Goal: Information Seeking & Learning: Find specific fact

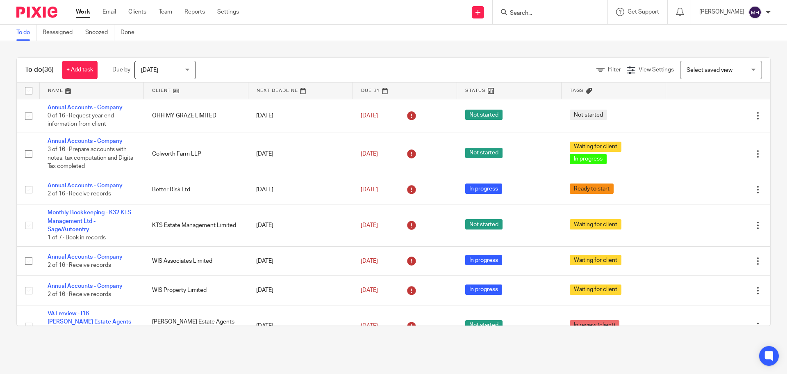
scroll to position [615, 0]
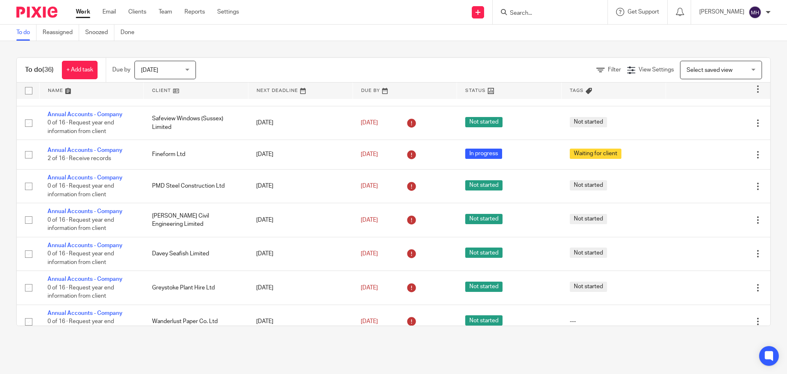
click at [81, 11] on link "Work" at bounding box center [83, 12] width 14 height 8
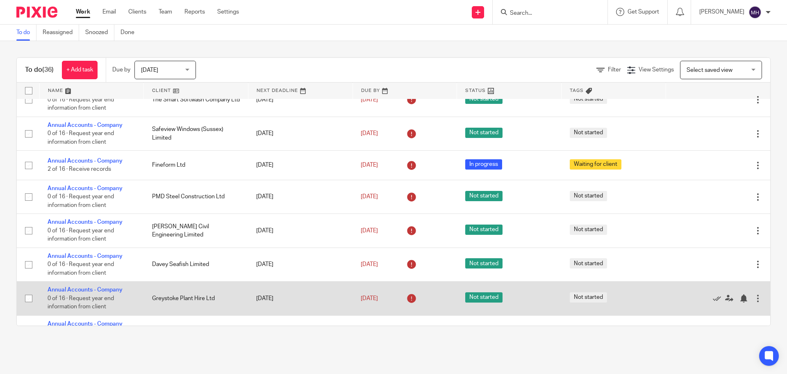
scroll to position [645, 0]
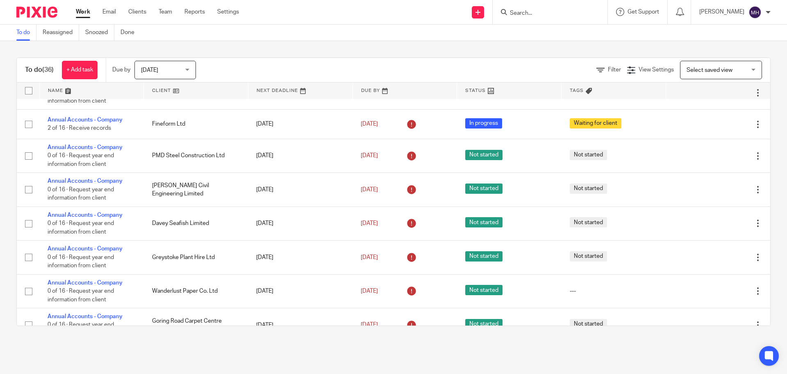
drag, startPoint x: 541, startPoint y: 16, endPoint x: 551, endPoint y: 2, distance: 17.6
click at [541, 14] on input "Search" at bounding box center [546, 13] width 74 height 7
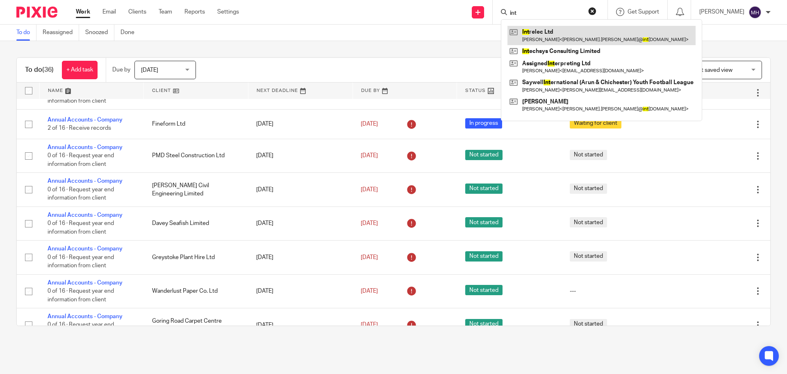
type input "int"
click at [581, 38] on link at bounding box center [602, 35] width 188 height 19
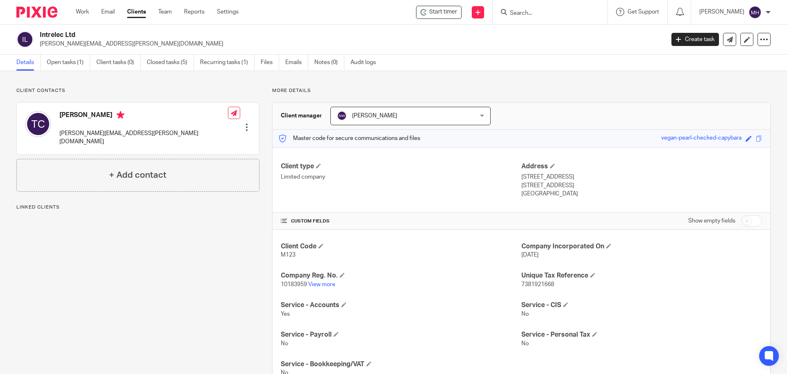
click at [294, 65] on link "Emails" at bounding box center [296, 63] width 23 height 16
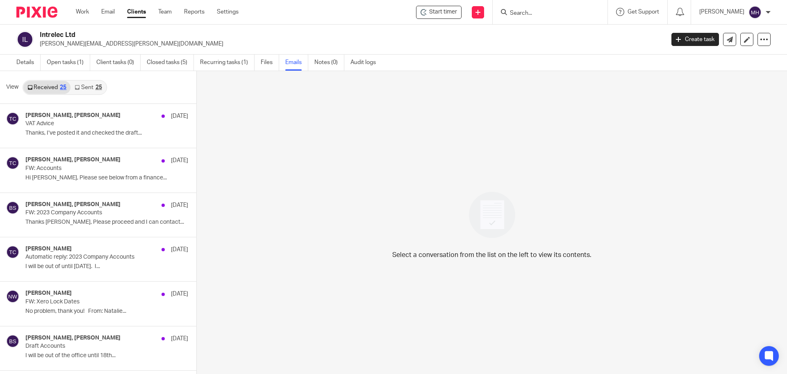
click at [96, 86] on div "25" at bounding box center [99, 87] width 7 height 6
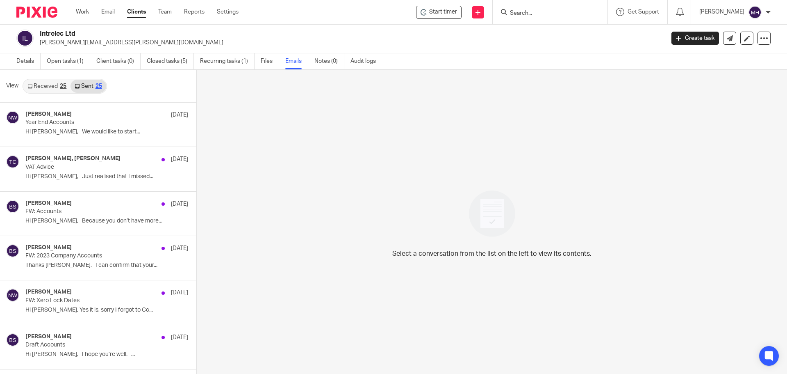
click at [56, 84] on link "Received 25" at bounding box center [46, 86] width 47 height 13
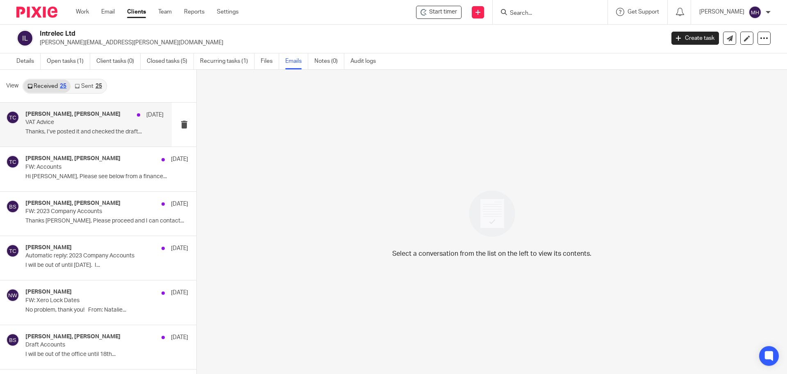
click at [99, 119] on p "VAT Advice" at bounding box center [80, 122] width 111 height 7
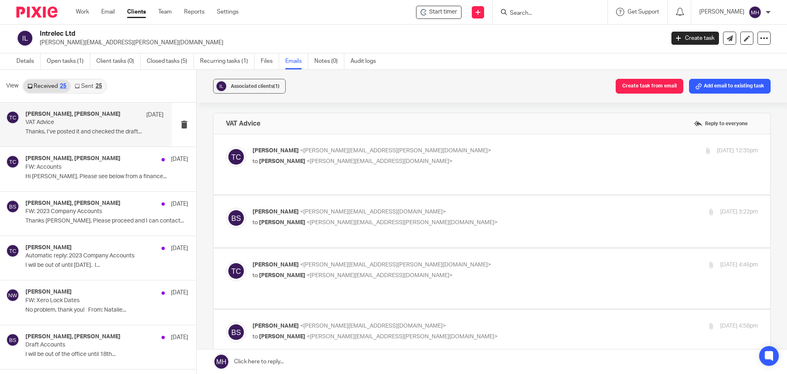
scroll to position [0, 0]
click at [417, 149] on p "Tom Chubb <tom.chubb@intrelec.co.uk>" at bounding box center [421, 150] width 337 height 9
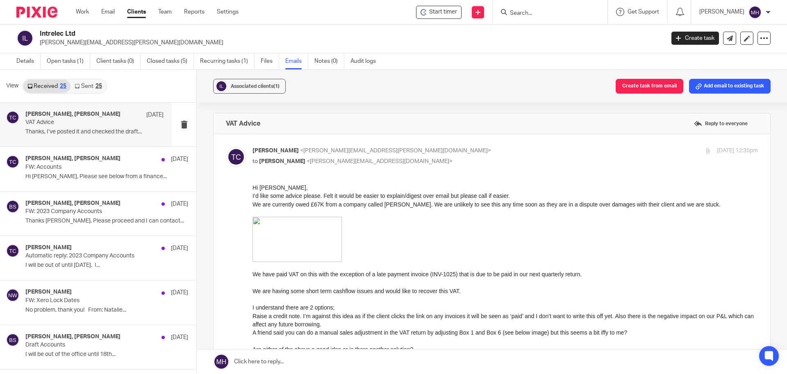
click at [492, 149] on p "Tom Chubb <tom.chubb@intrelec.co.uk>" at bounding box center [421, 150] width 337 height 9
checkbox input "false"
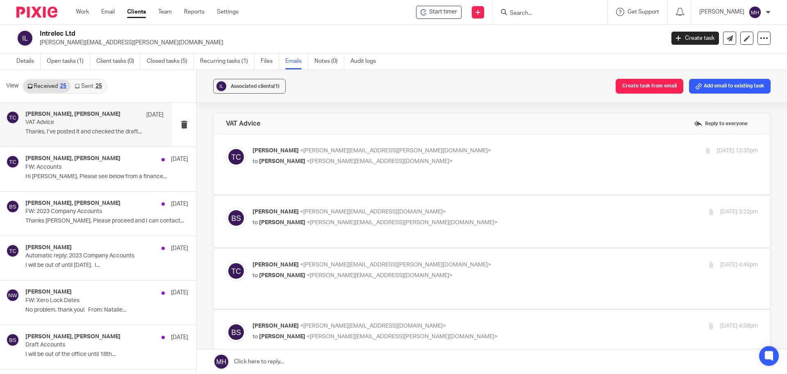
click at [513, 208] on div "Brian Surridge <brian@boldenandlong.co.uk> to Tom Chubb <tom.chubb@intrelec.co.…" at bounding box center [421, 217] width 337 height 19
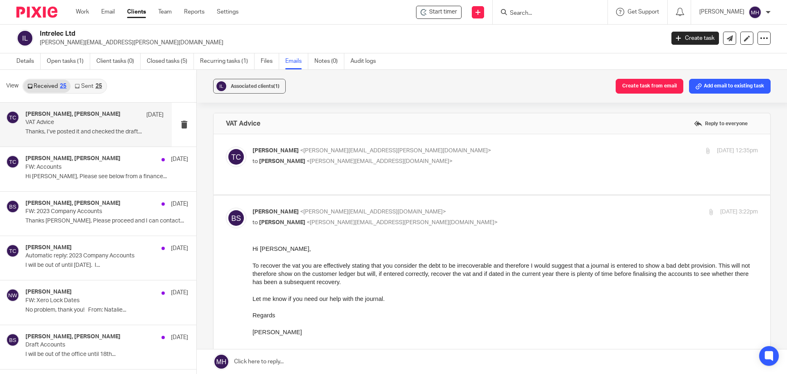
click at [424, 208] on p "Brian Surridge <brian@boldenandlong.co.uk>" at bounding box center [421, 212] width 337 height 9
checkbox input "false"
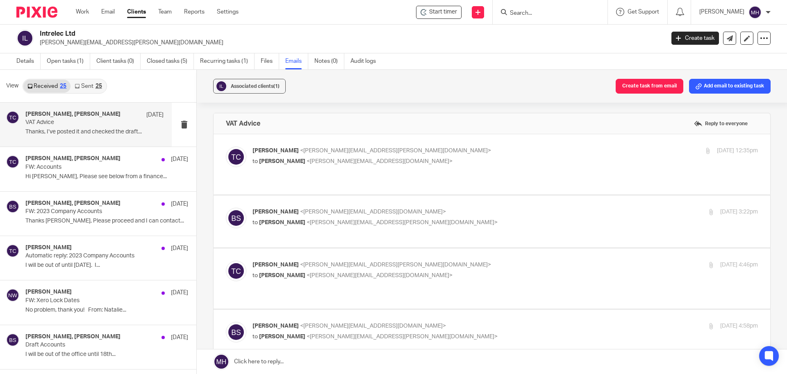
click at [434, 260] on p "Tom Chubb <tom.chubb@intrelec.co.uk>" at bounding box center [421, 264] width 337 height 9
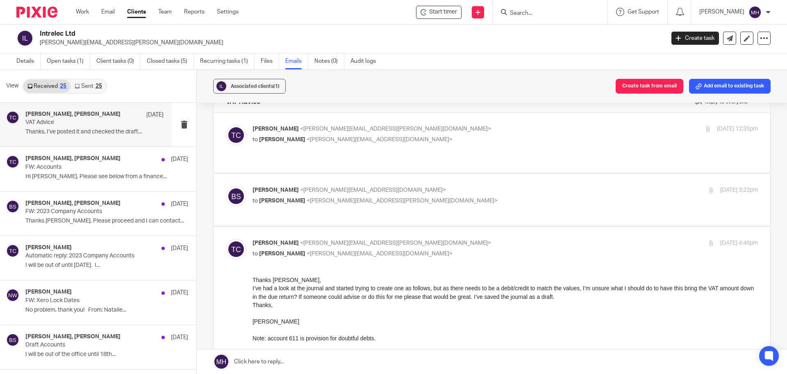
scroll to position [41, 0]
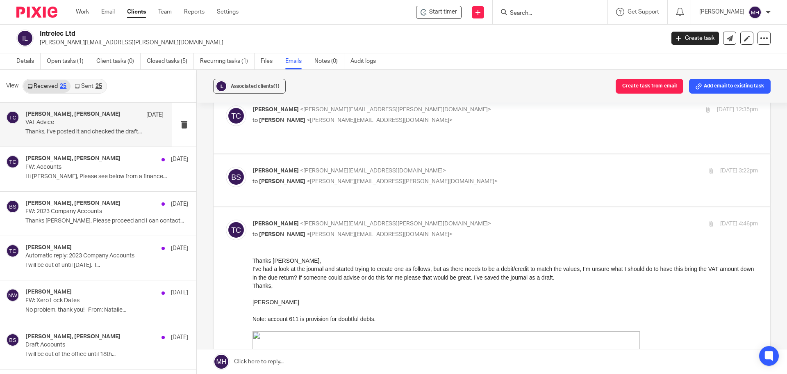
click at [438, 219] on p "Tom Chubb <tom.chubb@intrelec.co.uk>" at bounding box center [421, 223] width 337 height 9
checkbox input "false"
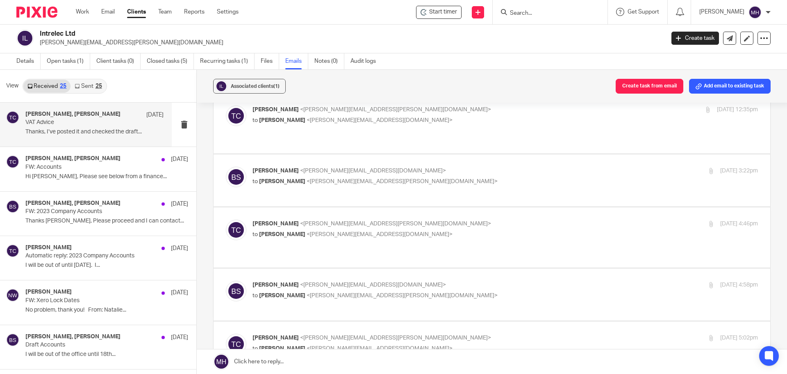
click at [445, 281] on p "Brian Surridge <brian@boldenandlong.co.uk>" at bounding box center [421, 285] width 337 height 9
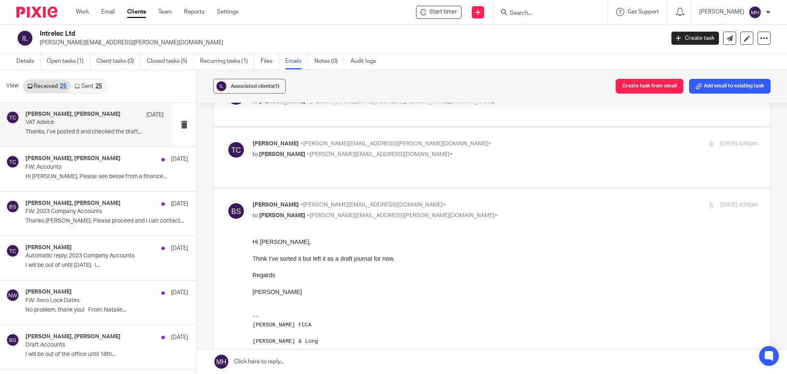
scroll to position [123, 0]
click at [226, 198] on input "checkbox" at bounding box center [226, 198] width 0 height 0
checkbox input "false"
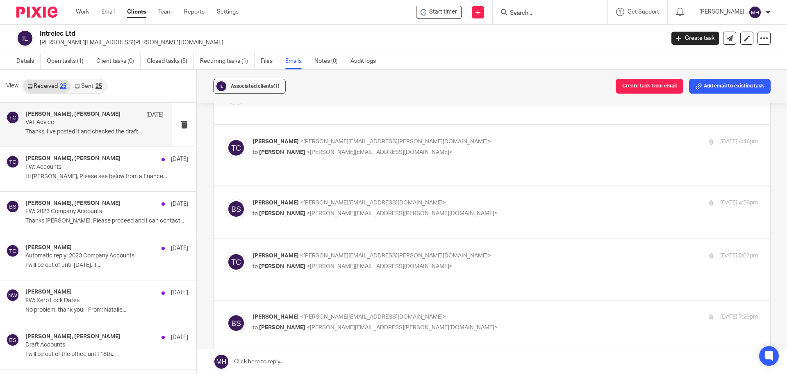
click at [456, 251] on p "Tom Chubb <tom.chubb@intrelec.co.uk>" at bounding box center [421, 255] width 337 height 9
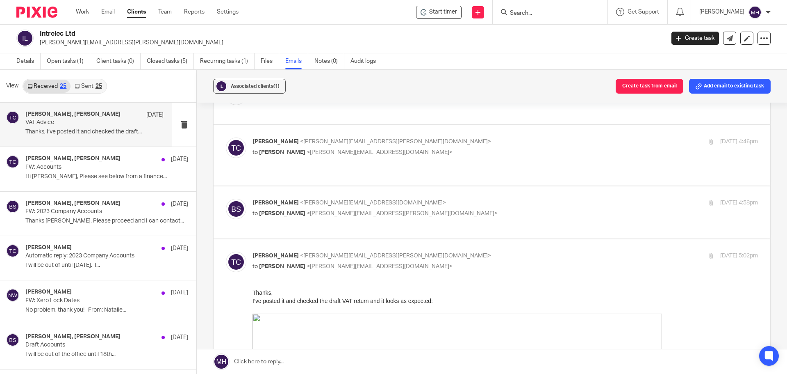
scroll to position [0, 0]
click at [460, 262] on p "to Brian Surridge <brian@boldenandlong.co.uk>" at bounding box center [421, 266] width 337 height 9
checkbox input "false"
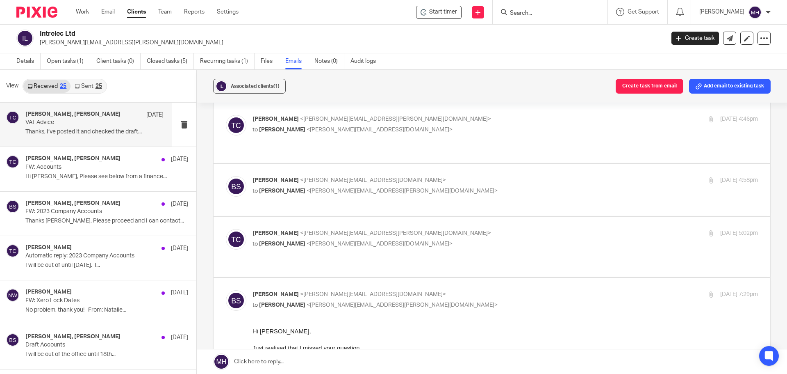
scroll to position [164, 0]
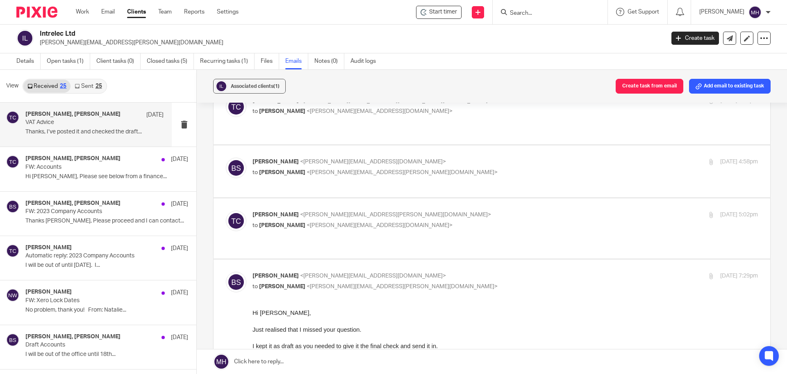
click at [456, 282] on p "to Tom Chubb <tom.chubb@intrelec.co.uk>" at bounding box center [421, 286] width 337 height 9
checkbox input "false"
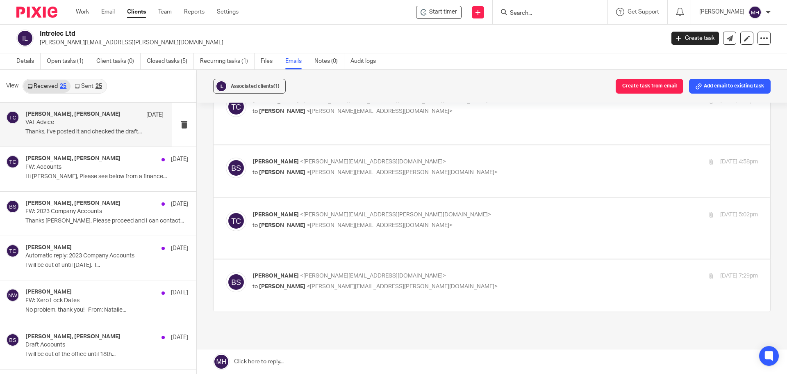
scroll to position [142, 0]
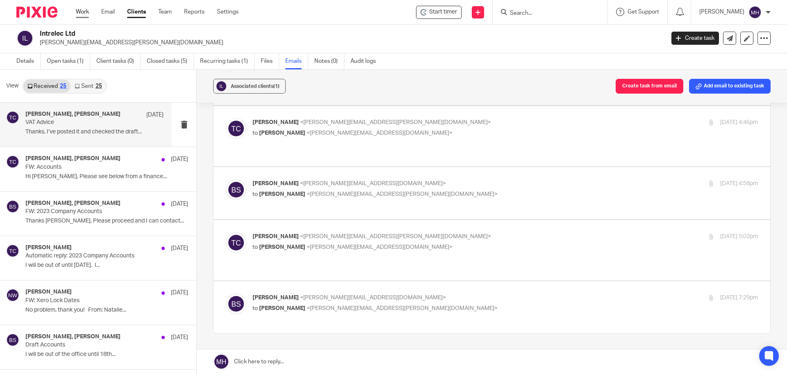
click at [82, 11] on link "Work" at bounding box center [82, 12] width 13 height 8
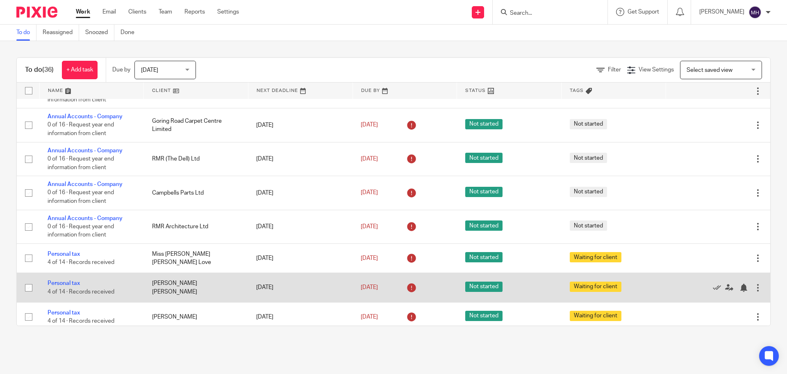
scroll to position [769, 0]
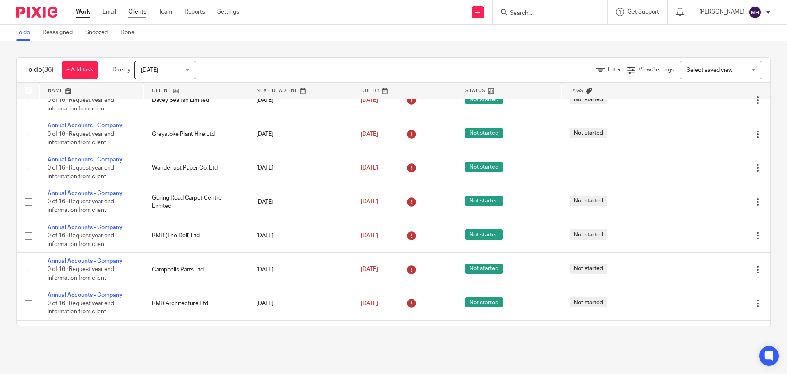
click at [143, 14] on link "Clients" at bounding box center [137, 12] width 18 height 8
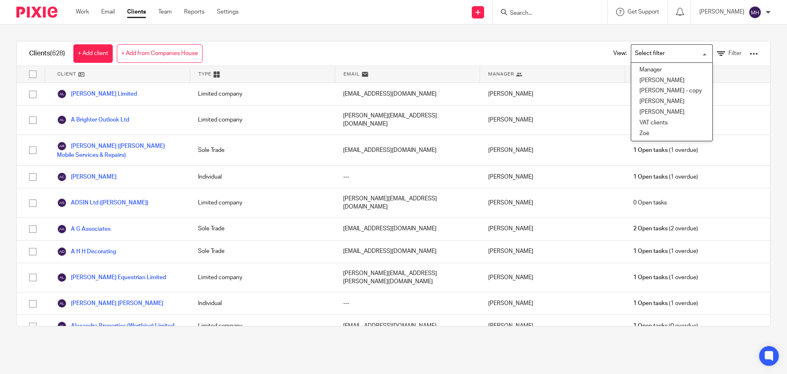
click at [680, 52] on input "Search for option" at bounding box center [670, 53] width 76 height 14
click at [659, 80] on li "Michaela" at bounding box center [672, 80] width 81 height 11
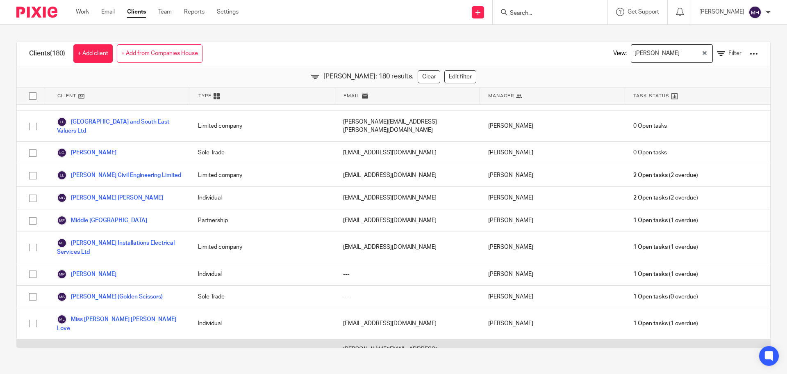
scroll to position [2173, 0]
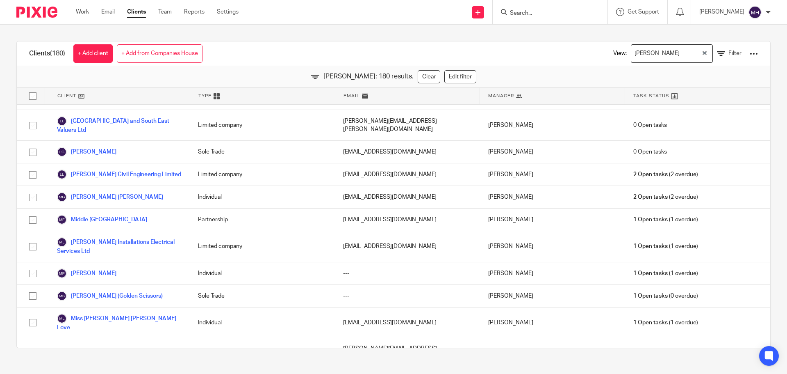
click at [522, 13] on input "Search" at bounding box center [546, 13] width 74 height 7
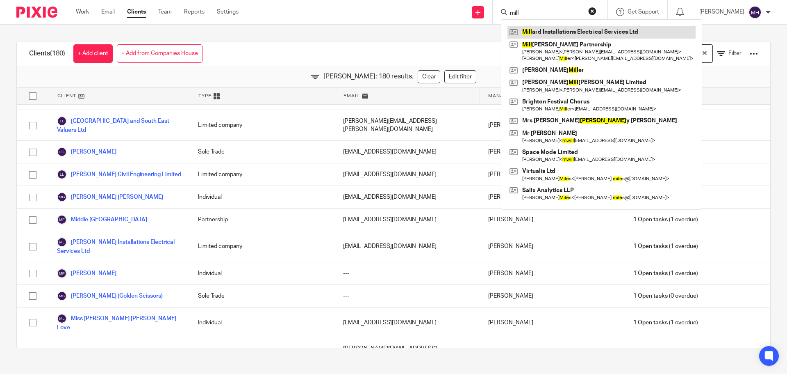
type input "mill"
click at [541, 32] on link at bounding box center [602, 32] width 188 height 12
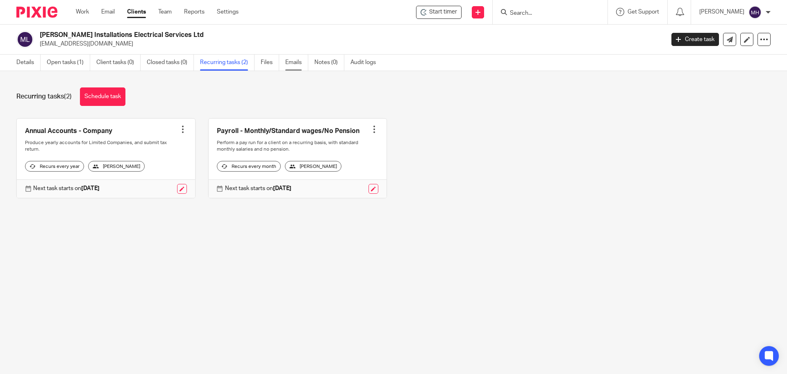
click at [293, 62] on link "Emails" at bounding box center [296, 63] width 23 height 16
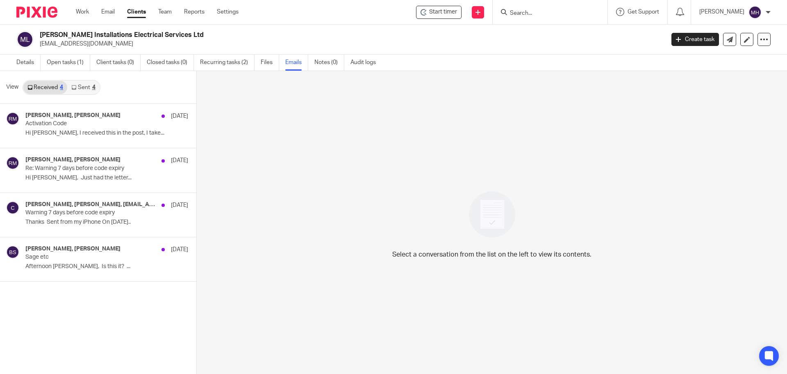
click at [90, 84] on link "Sent 4" at bounding box center [83, 87] width 32 height 13
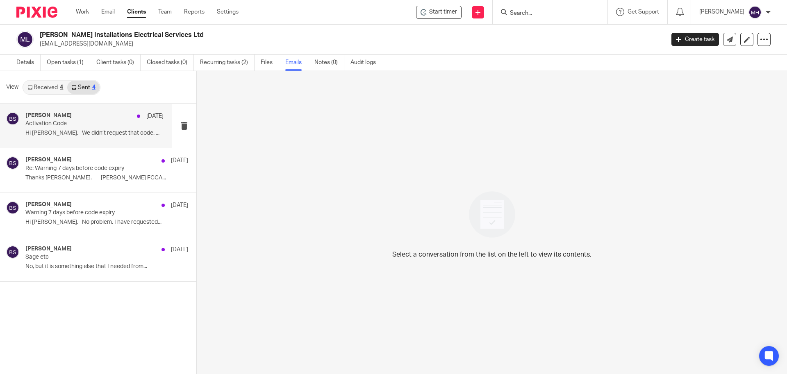
click at [95, 121] on p "Activation Code" at bounding box center [80, 123] width 111 height 7
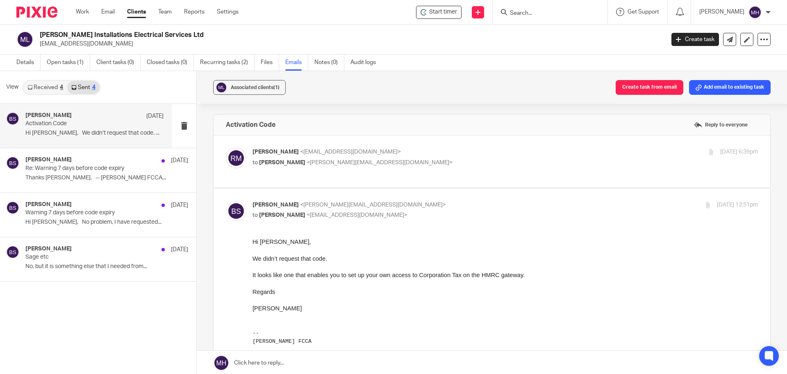
click at [410, 145] on label at bounding box center [492, 161] width 557 height 52
click at [226, 147] on input "checkbox" at bounding box center [226, 147] width 0 height 0
checkbox input "true"
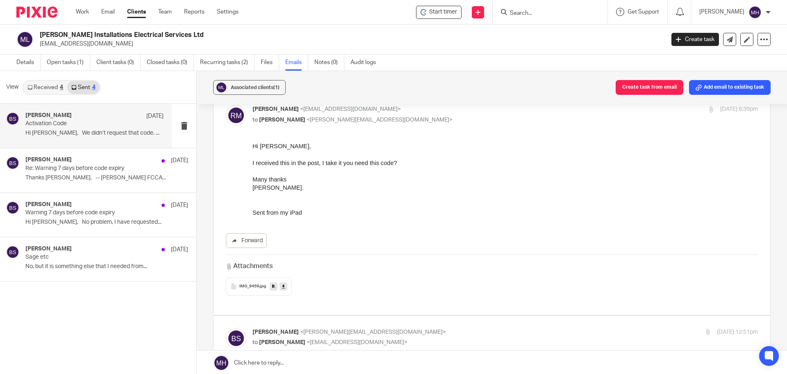
scroll to position [82, 0]
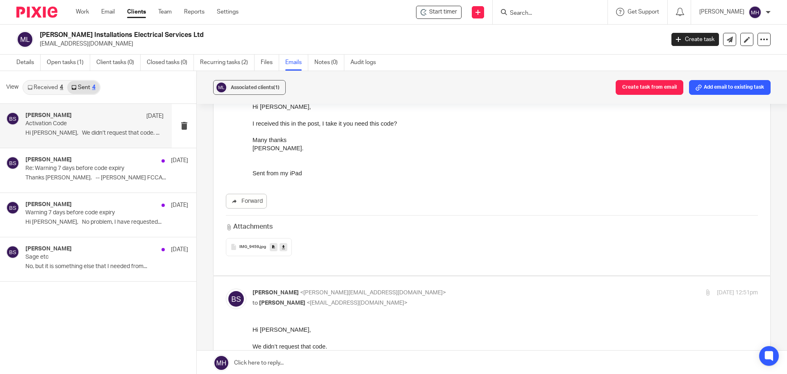
click at [253, 248] on span "IMG_9459" at bounding box center [249, 246] width 20 height 5
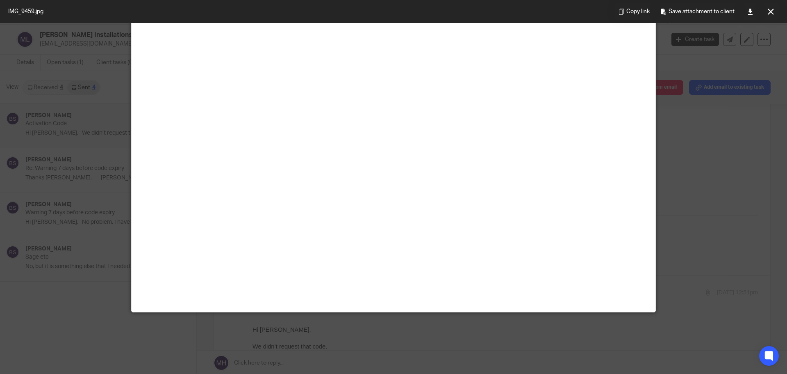
scroll to position [0, 0]
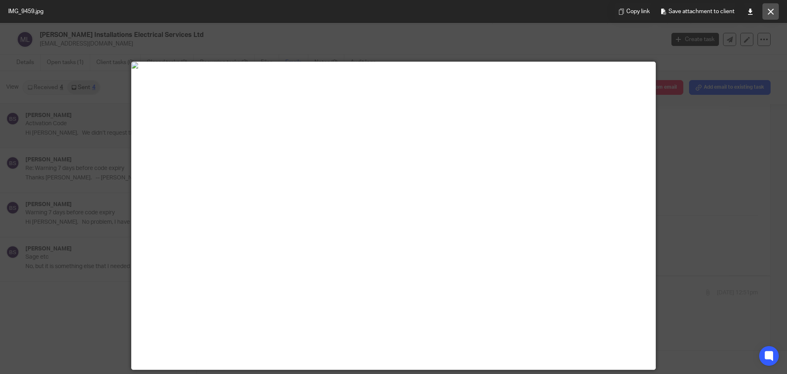
click at [771, 9] on icon at bounding box center [771, 12] width 6 height 6
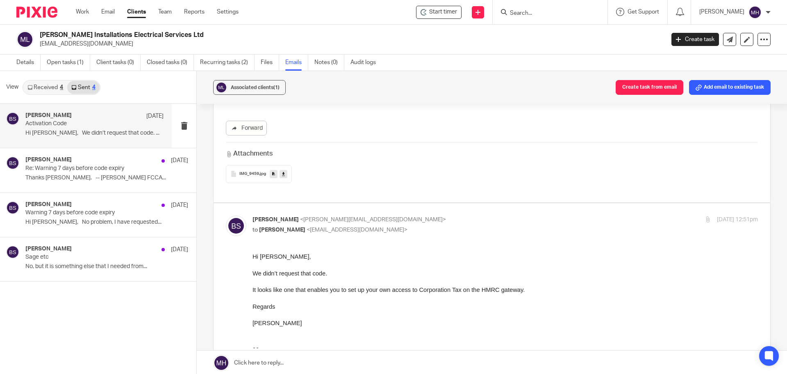
scroll to position [205, 0]
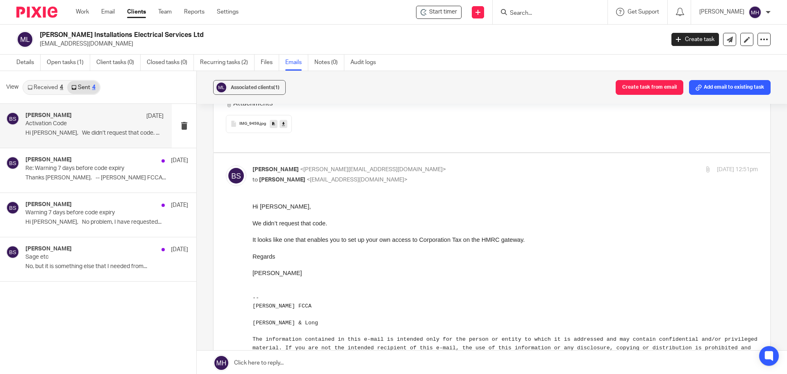
click at [486, 174] on p "Brian Surridge <brian@boldenandlong.co.uk>" at bounding box center [421, 169] width 337 height 9
checkbox input "false"
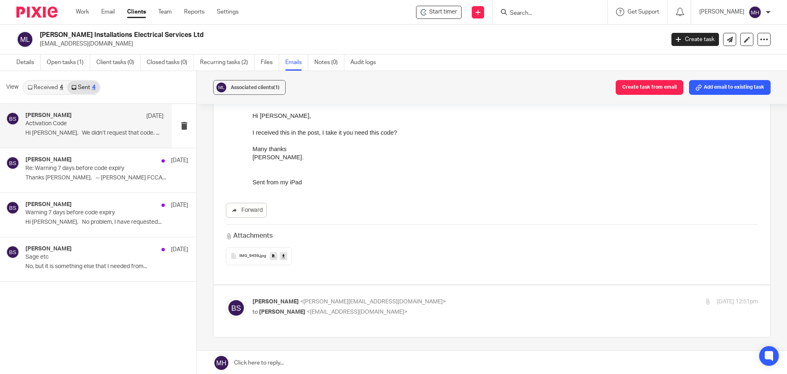
scroll to position [21, 0]
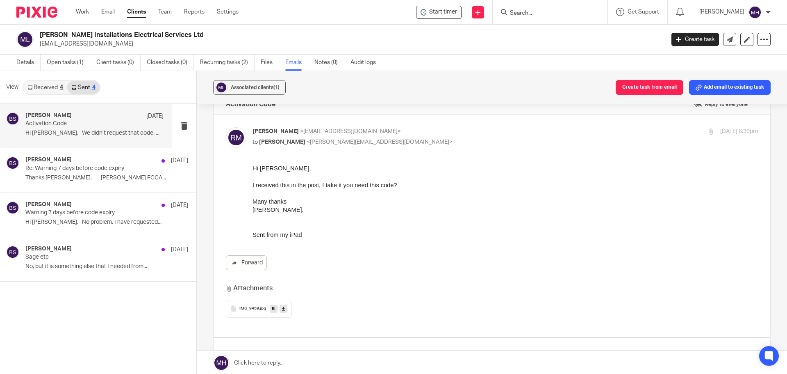
click at [457, 135] on p "Ross Millard <millard_installations@yahoo.com>" at bounding box center [421, 131] width 337 height 9
checkbox input "false"
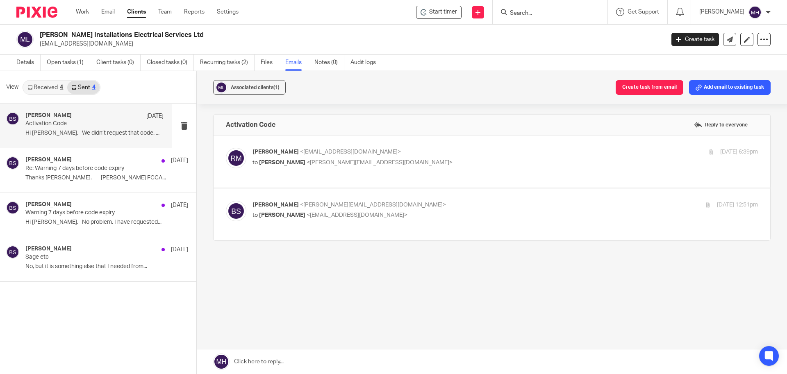
scroll to position [0, 0]
drag, startPoint x: 528, startPoint y: 15, endPoint x: 520, endPoint y: 11, distance: 8.3
click at [520, 11] on input "Search" at bounding box center [546, 13] width 74 height 7
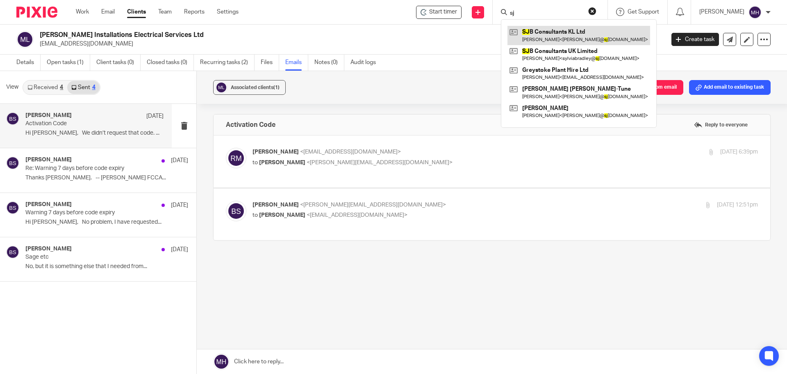
type input "sj"
click at [561, 37] on link at bounding box center [579, 35] width 143 height 19
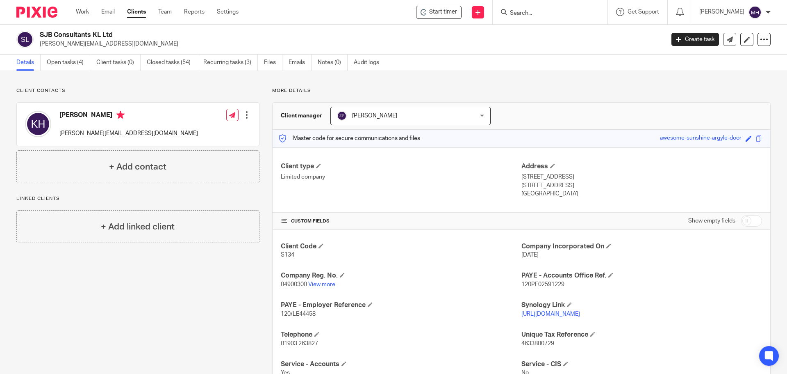
drag, startPoint x: 113, startPoint y: 34, endPoint x: 36, endPoint y: 33, distance: 76.7
click at [36, 33] on div "SJB Consultants KL Ltd [PERSON_NAME][EMAIL_ADDRESS][DOMAIN_NAME]" at bounding box center [337, 39] width 643 height 17
copy div "SJB Consultants KL Ltd"
drag, startPoint x: 569, startPoint y: 187, endPoint x: 518, endPoint y: 177, distance: 51.7
click at [522, 177] on div "Address [STREET_ADDRESS] [STREET_ADDRESS] [GEOGRAPHIC_DATA]" at bounding box center [642, 180] width 241 height 36
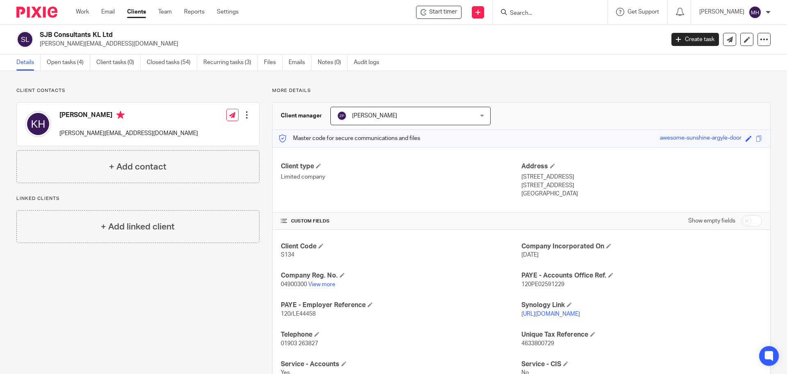
copy div "[STREET_ADDRESS]"
click at [87, 12] on link "Work" at bounding box center [82, 12] width 13 height 8
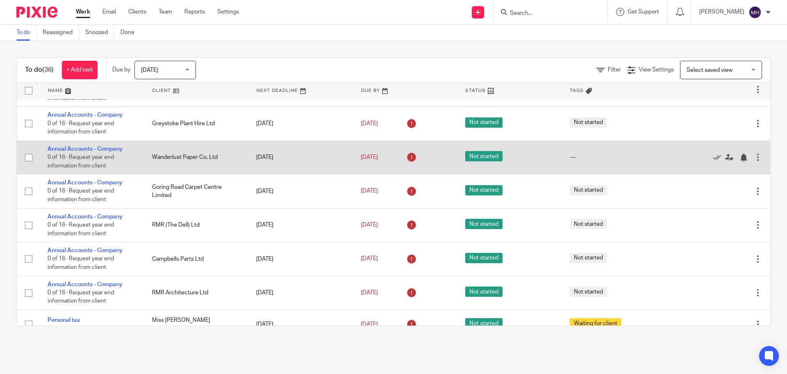
scroll to position [974, 0]
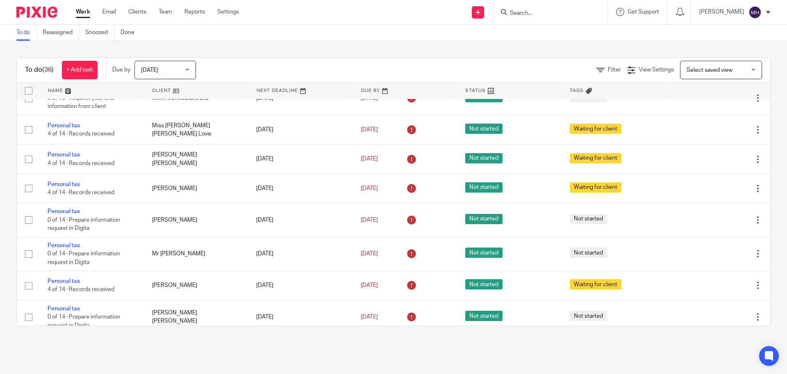
click at [84, 13] on link "Work" at bounding box center [83, 12] width 14 height 8
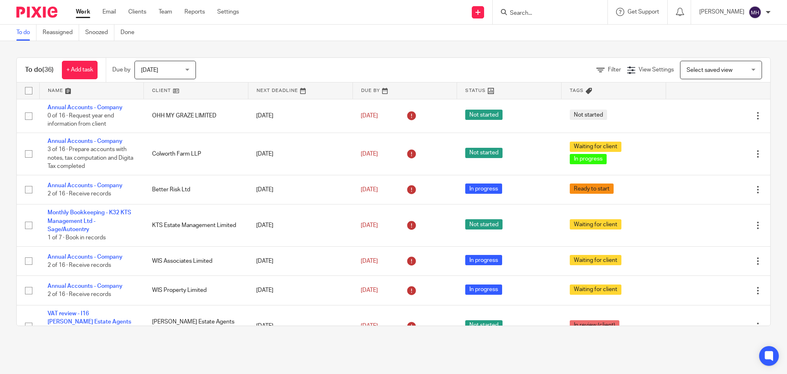
click at [86, 14] on link "Work" at bounding box center [83, 12] width 14 height 8
